Goal: Task Accomplishment & Management: Use online tool/utility

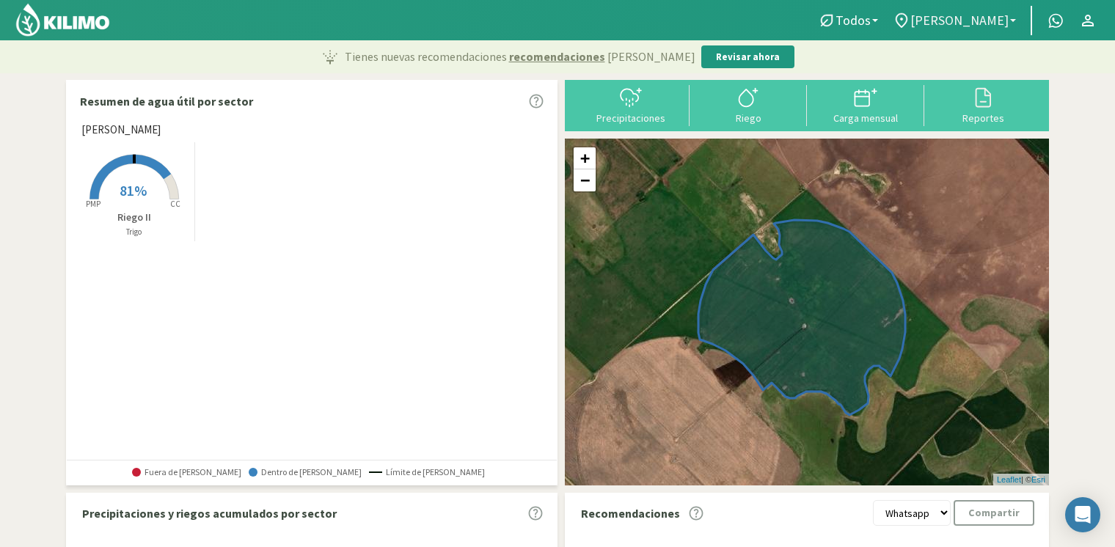
click at [972, 25] on span "[PERSON_NAME]" at bounding box center [959, 19] width 98 height 15
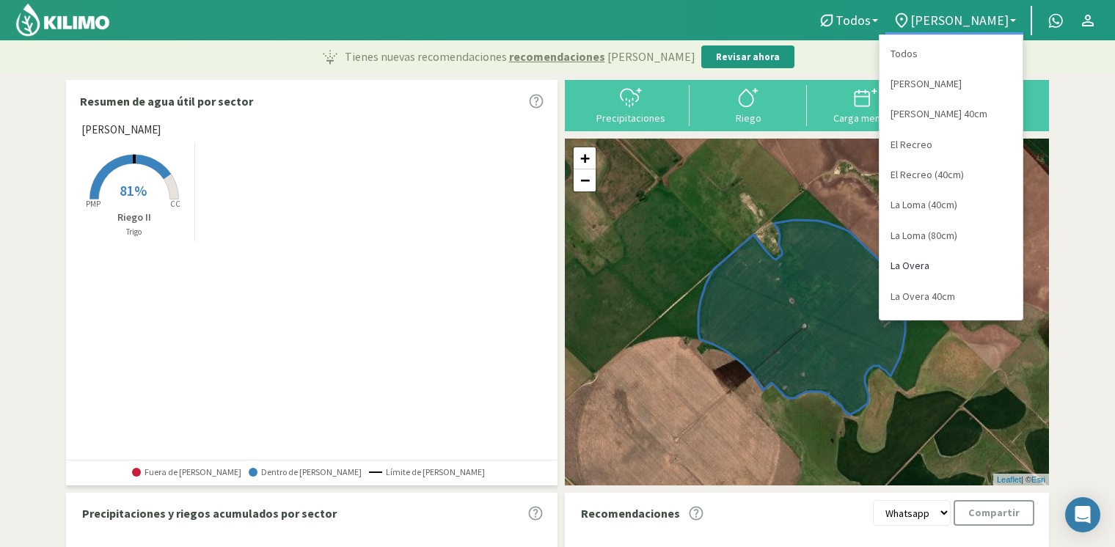
click at [967, 271] on link "La Overa" at bounding box center [950, 266] width 143 height 30
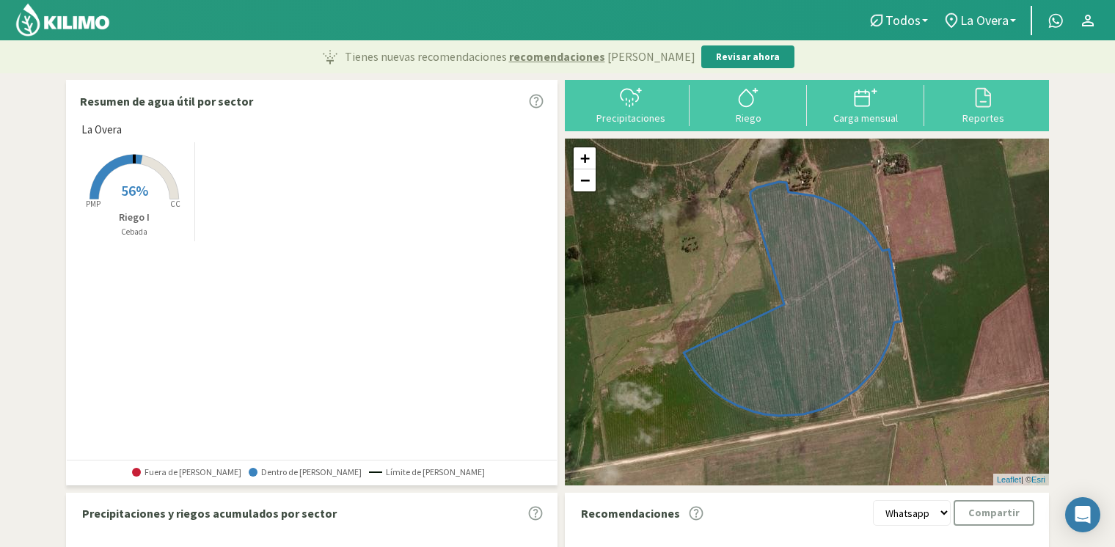
click at [138, 213] on p "Riego I" at bounding box center [134, 217] width 120 height 15
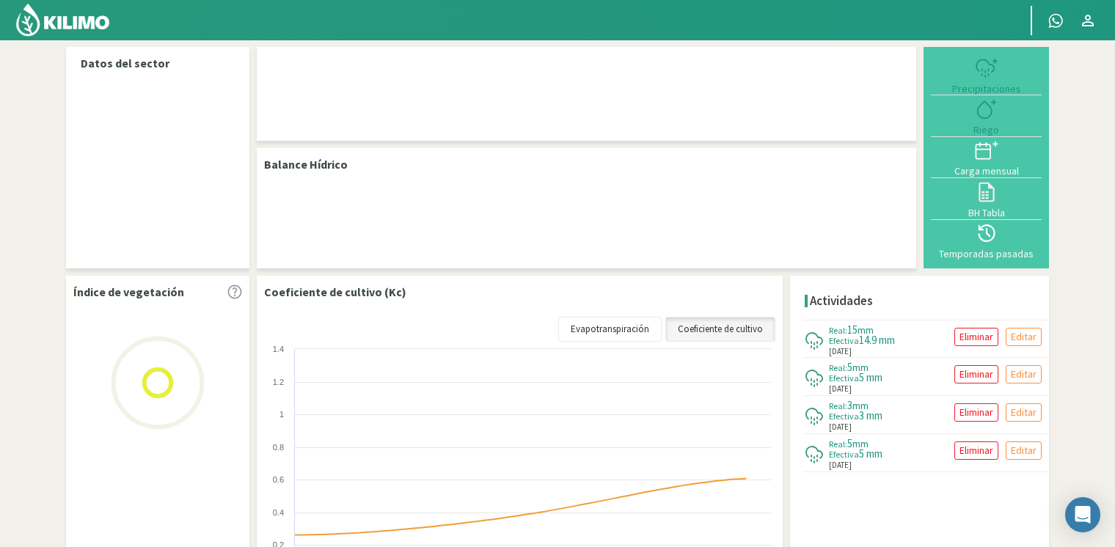
select select "6: Object"
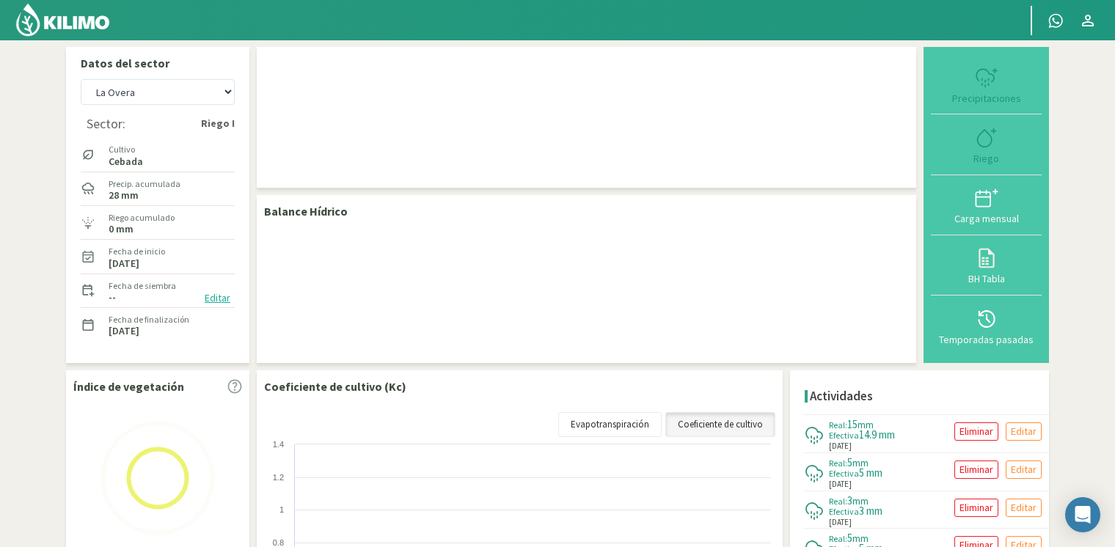
checkbox input "true"
type input "[DATE]"
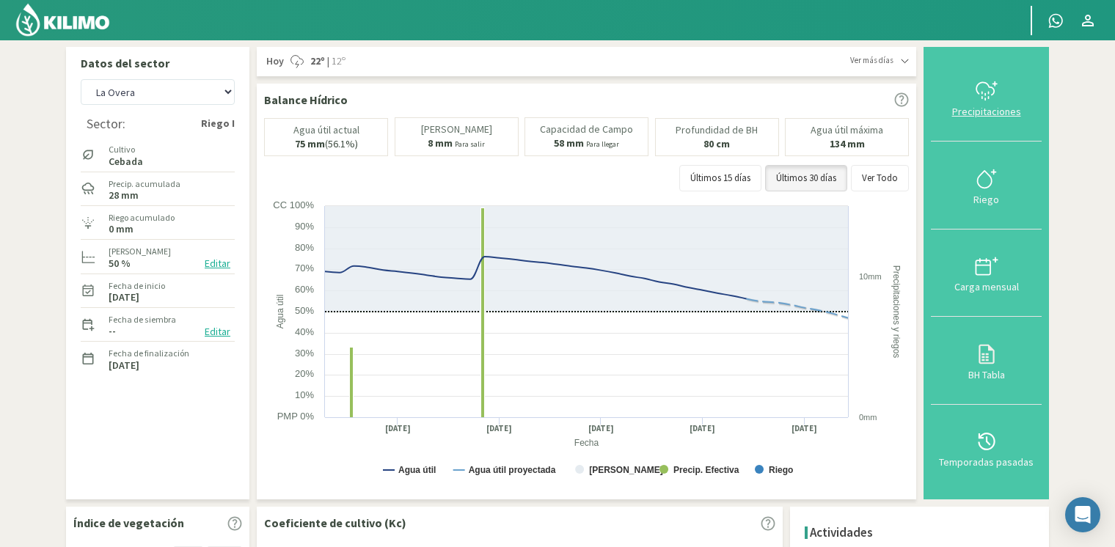
click at [993, 114] on div "Precipitaciones" at bounding box center [986, 111] width 102 height 10
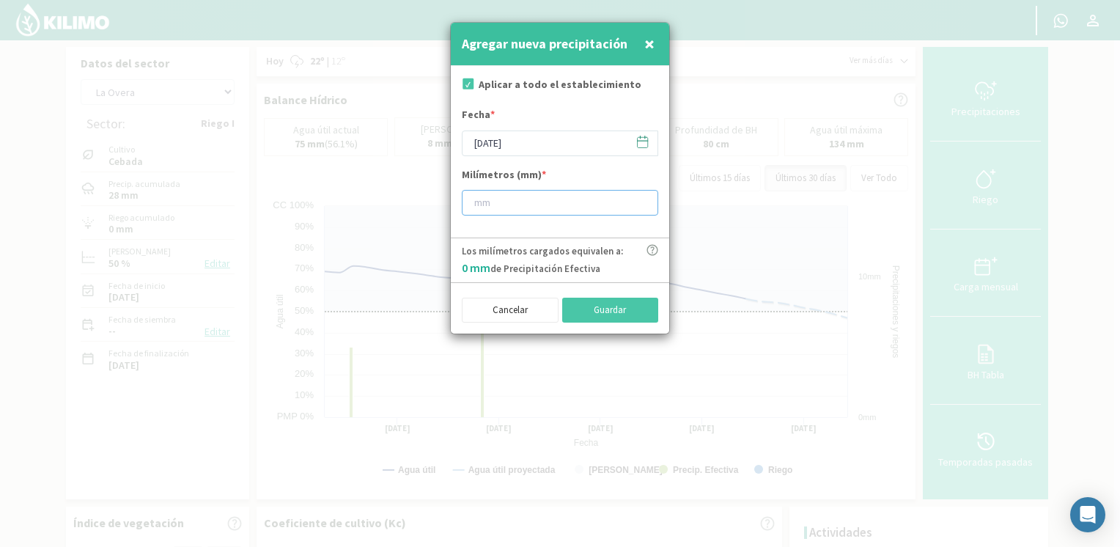
click at [563, 213] on input "number" at bounding box center [560, 203] width 197 height 26
type input "23"
click at [645, 310] on button "Guardar" at bounding box center [610, 310] width 97 height 25
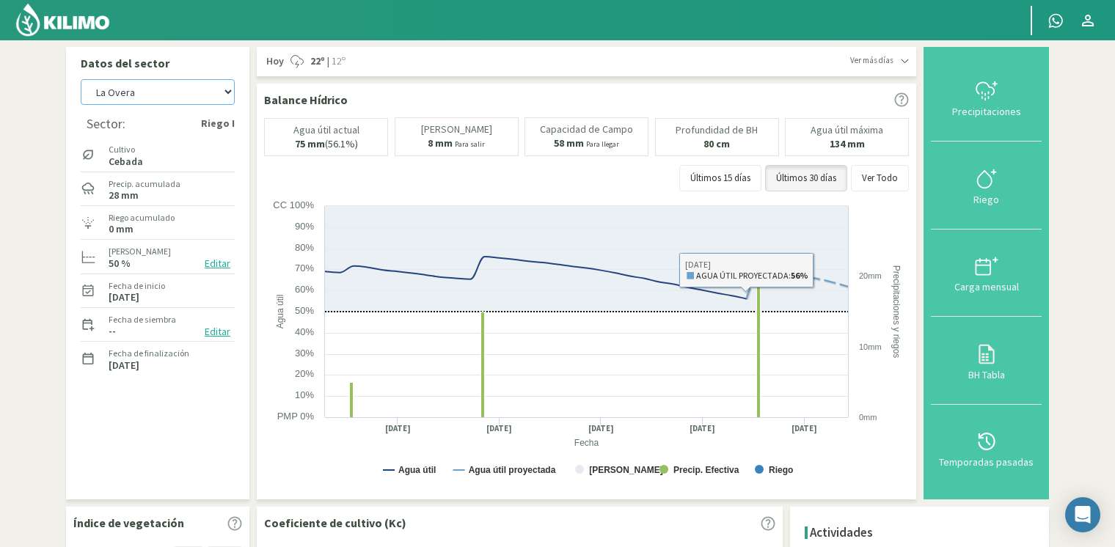
click at [144, 102] on select "[PERSON_NAME] [PERSON_NAME] 40cm El Recreo El Recreo (40cm) La Loma (40cm) [GEO…" at bounding box center [158, 92] width 154 height 26
click at [81, 79] on select "[PERSON_NAME] [PERSON_NAME] 40cm El Recreo El Recreo (40cm) La Loma (40cm) [GEO…" at bounding box center [158, 92] width 154 height 26
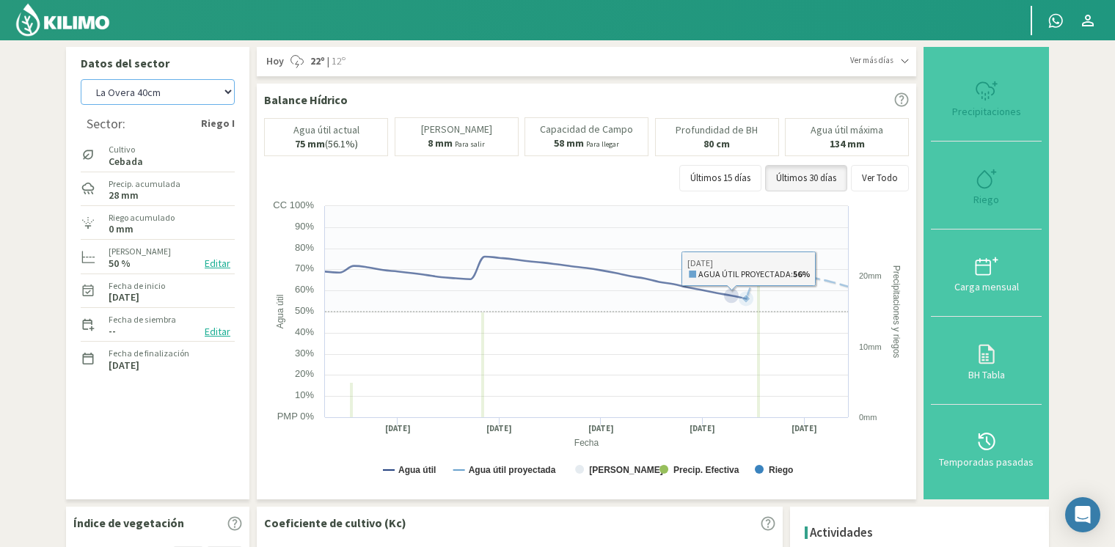
select select "17: Object"
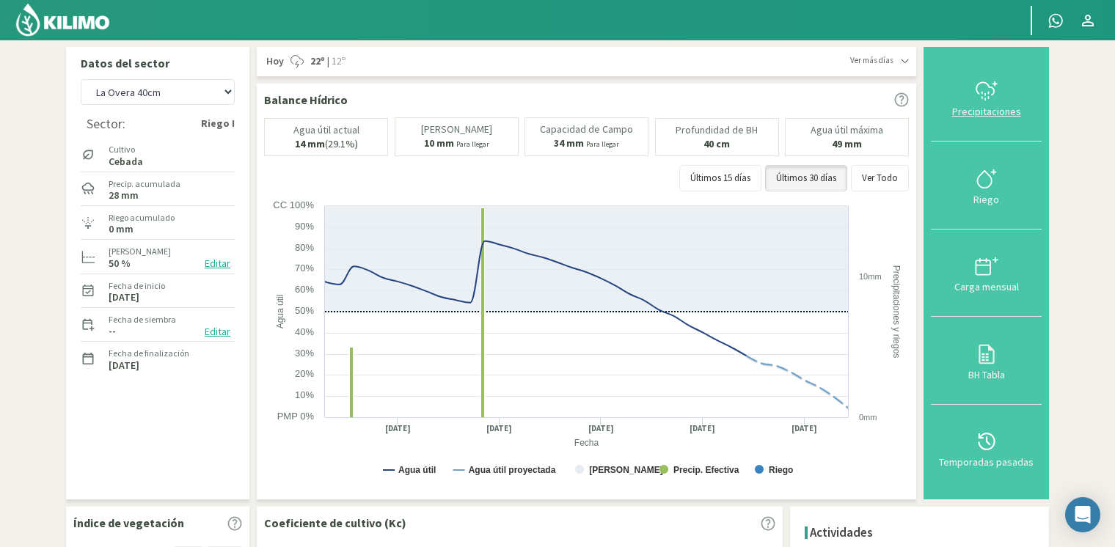
click at [995, 87] on icon at bounding box center [986, 90] width 23 height 23
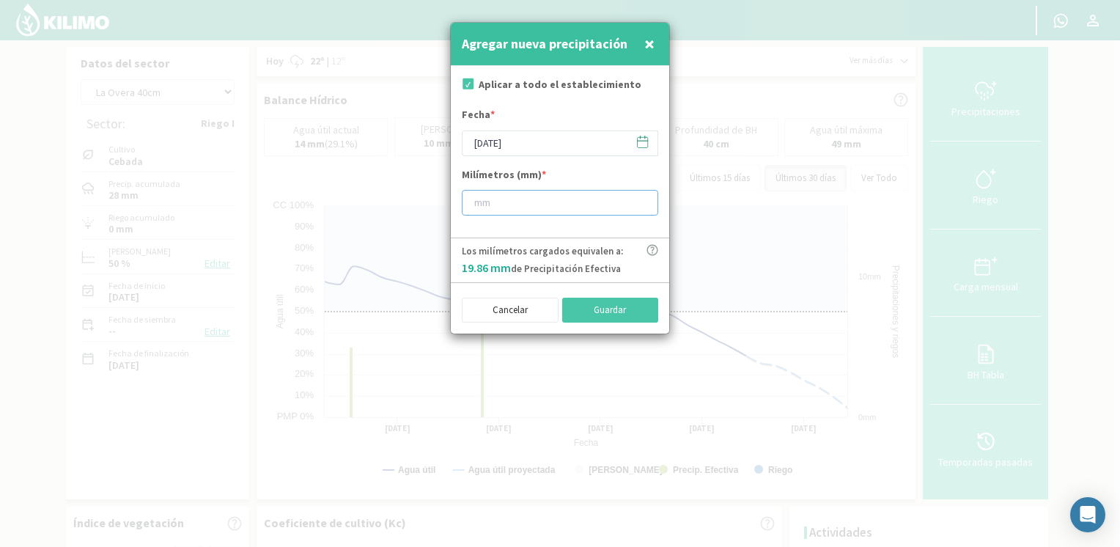
click at [551, 193] on input "number" at bounding box center [560, 203] width 197 height 26
type input "3"
type input "23"
click at [623, 309] on button "Guardar" at bounding box center [610, 310] width 97 height 25
